Goal: Information Seeking & Learning: Understand process/instructions

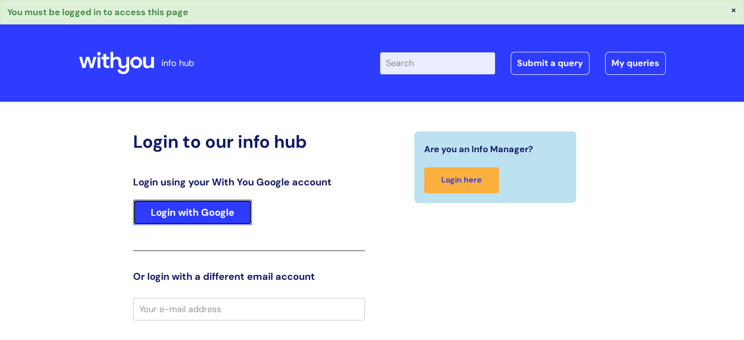
click at [204, 221] on link "Login with Google" at bounding box center [192, 211] width 119 height 25
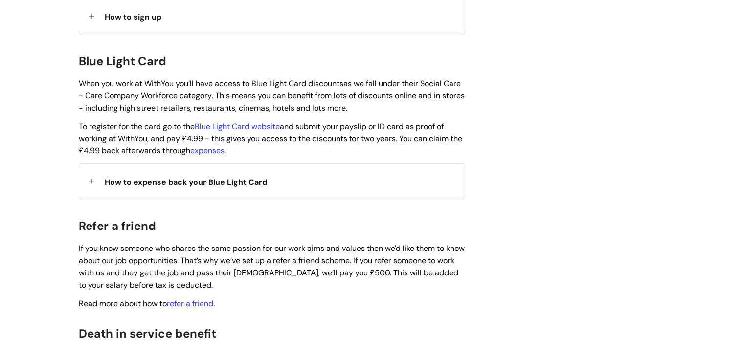
scroll to position [1031, 0]
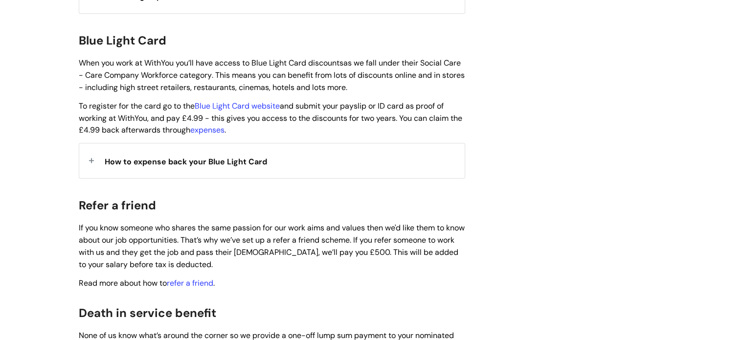
click at [170, 156] on span "How to expense back your Blue Light Card" at bounding box center [186, 161] width 162 height 10
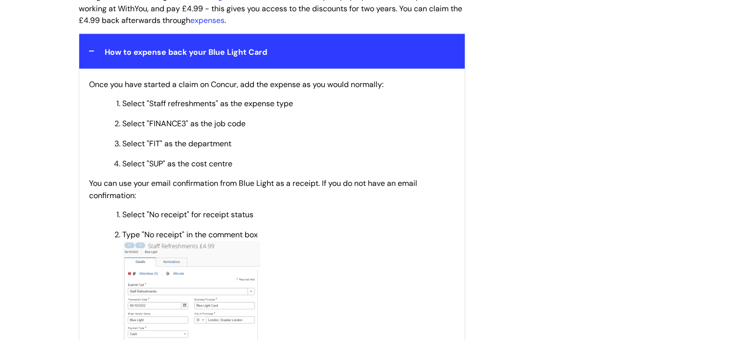
scroll to position [1140, 0]
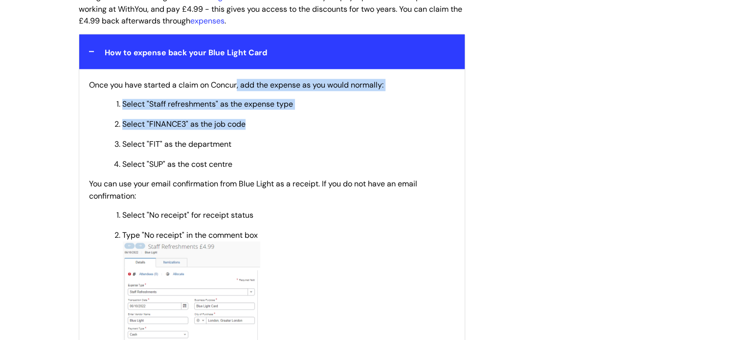
drag, startPoint x: 237, startPoint y: 72, endPoint x: 254, endPoint y: 124, distance: 54.7
click at [221, 99] on span "Select "Staff refreshments" as the expense type" at bounding box center [207, 104] width 171 height 10
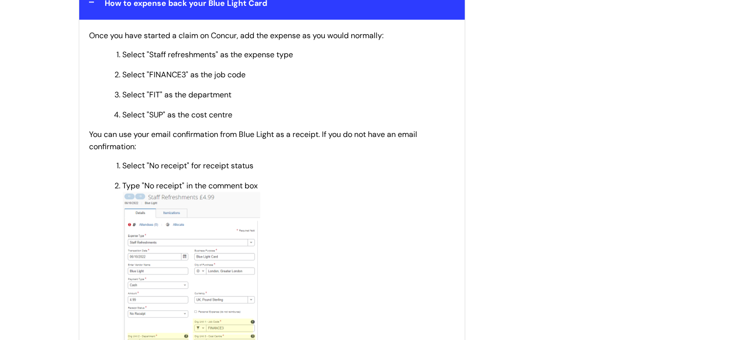
scroll to position [1195, 0]
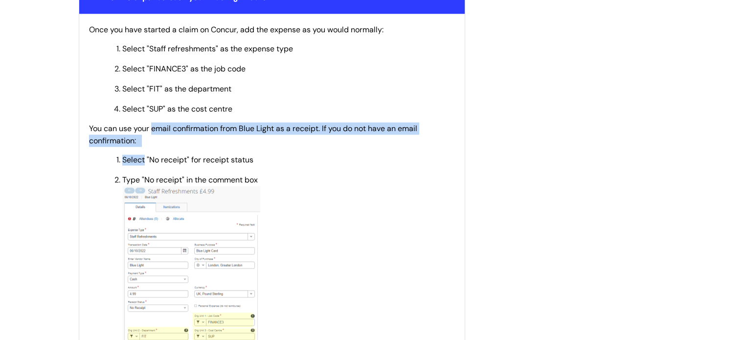
drag, startPoint x: 164, startPoint y: 134, endPoint x: 151, endPoint y: 109, distance: 28.4
click at [151, 122] on p "You can use your email confirmation from Blue Light as a receipt. If you do not…" at bounding box center [272, 134] width 366 height 24
